Goal: Task Accomplishment & Management: Use online tool/utility

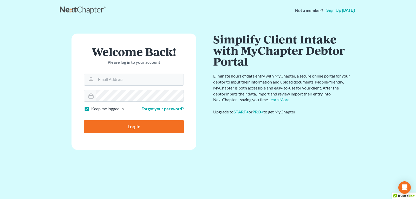
type input "[EMAIL_ADDRESS][DOMAIN_NAME]"
click at [120, 128] on input "Log In" at bounding box center [134, 126] width 100 height 13
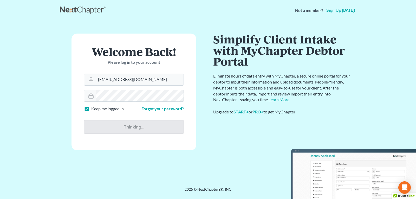
type input "Thinking..."
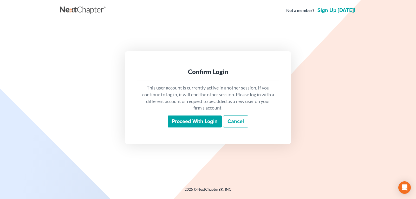
click at [188, 128] on div "Proceed with login Cancel" at bounding box center [208, 122] width 133 height 12
click at [188, 122] on input "Proceed with login" at bounding box center [195, 122] width 54 height 12
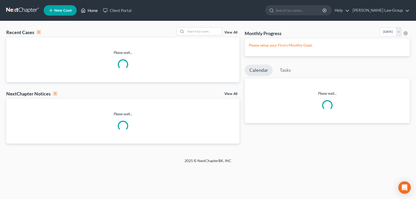
click at [87, 12] on link "Home" at bounding box center [89, 10] width 22 height 9
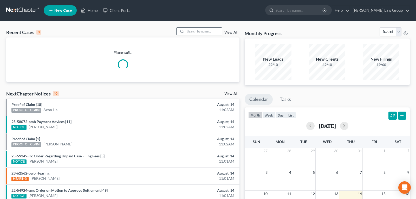
click at [197, 34] on input "search" at bounding box center [204, 32] width 36 height 8
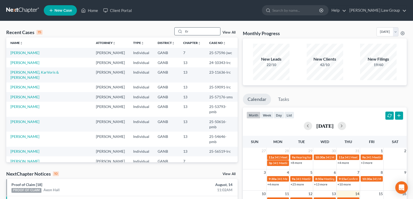
type input "E"
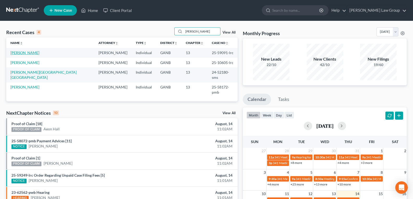
type input "[PERSON_NAME]"
click at [22, 53] on link "[PERSON_NAME]" at bounding box center [24, 53] width 29 height 4
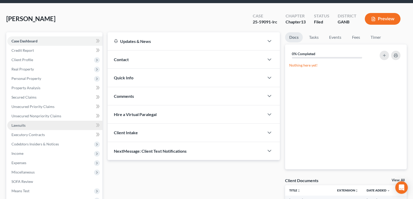
scroll to position [26, 0]
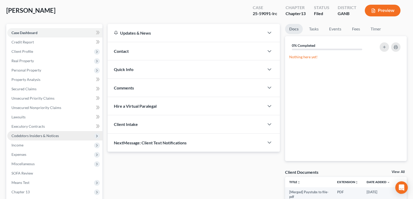
click at [21, 137] on span "Codebtors Insiders & Notices" at bounding box center [34, 136] width 47 height 4
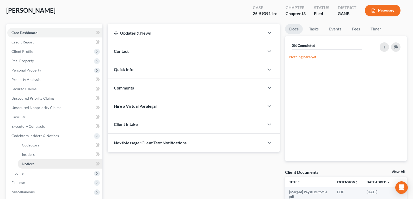
click at [31, 165] on span "Notices" at bounding box center [28, 164] width 12 height 4
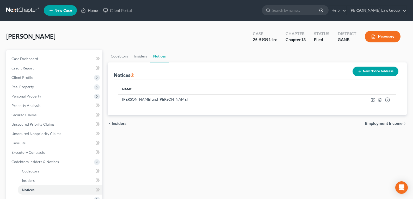
click at [379, 38] on button "Preview" at bounding box center [382, 37] width 36 height 12
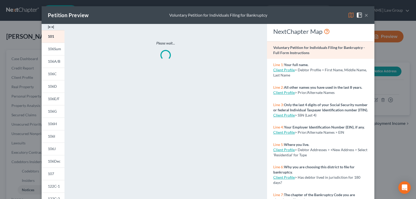
click at [52, 26] on div at bounding box center [53, 27] width 23 height 6
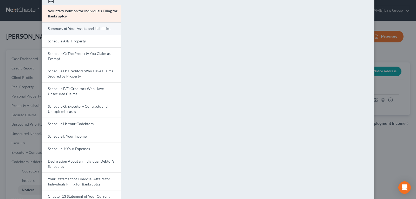
scroll to position [25, 0]
click at [68, 42] on span "Schedule A/B: Property" at bounding box center [67, 41] width 38 height 4
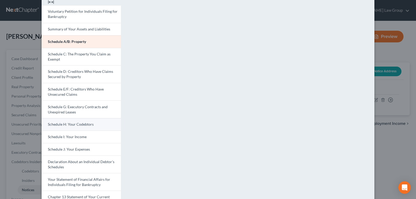
click at [78, 127] on link "Schedule H: Your Codebtors" at bounding box center [81, 124] width 79 height 12
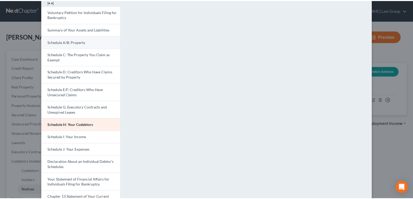
scroll to position [0, 0]
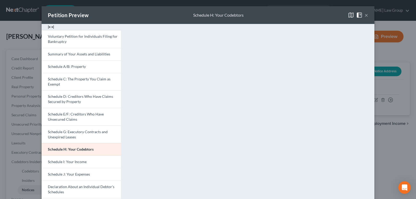
click at [365, 15] on button "×" at bounding box center [367, 15] width 4 height 6
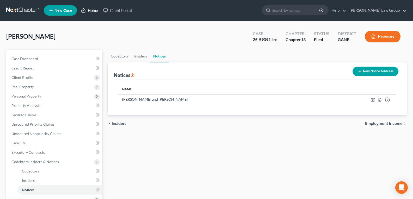
click at [90, 10] on link "Home" at bounding box center [89, 10] width 22 height 9
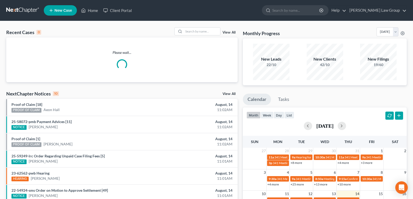
drag, startPoint x: 159, startPoint y: 51, endPoint x: 179, endPoint y: 73, distance: 29.9
click at [163, 66] on div "Please wait..." at bounding box center [121, 60] width 231 height 20
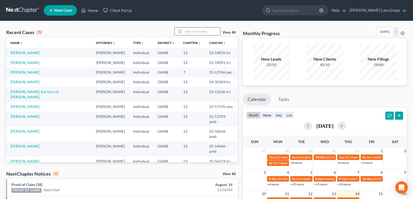
click at [194, 31] on input "search" at bounding box center [202, 32] width 36 height 8
type input "w"
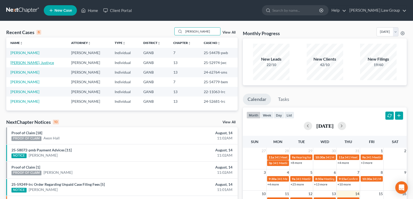
type input "[PERSON_NAME]"
click at [16, 62] on link "[PERSON_NAME], Justiyce" at bounding box center [31, 62] width 43 height 4
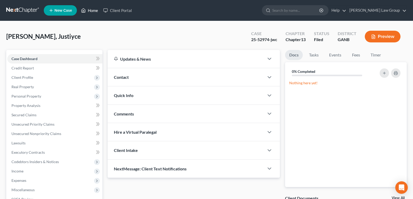
drag, startPoint x: 89, startPoint y: 10, endPoint x: 96, endPoint y: 19, distance: 11.3
click at [89, 10] on link "Home" at bounding box center [89, 10] width 22 height 9
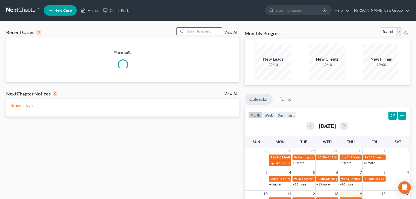
click at [186, 32] on input "search" at bounding box center [204, 32] width 36 height 8
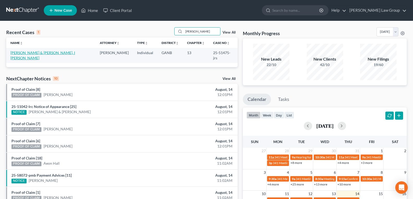
type input "[PERSON_NAME]"
click at [32, 55] on td "[PERSON_NAME] & [PERSON_NAME], I [PERSON_NAME]" at bounding box center [50, 55] width 89 height 15
click at [33, 53] on link "[PERSON_NAME] & [PERSON_NAME], I [PERSON_NAME]" at bounding box center [42, 56] width 65 height 10
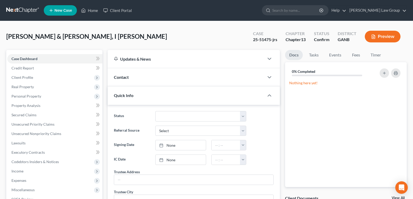
click at [250, 43] on div "Case 25-51475-jrs" at bounding box center [265, 36] width 33 height 15
drag, startPoint x: 249, startPoint y: 42, endPoint x: 270, endPoint y: 40, distance: 21.4
click at [270, 40] on div "Case 25-51475-jrs" at bounding box center [265, 36] width 33 height 15
copy div "25-51475"
